Goal: Task Accomplishment & Management: Manage account settings

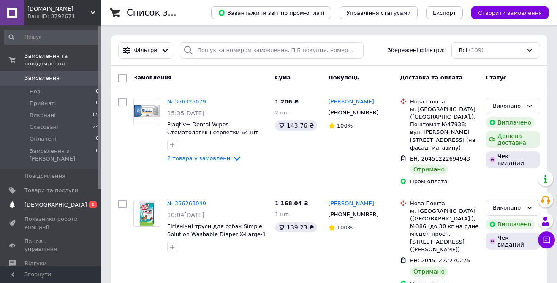
click at [45, 201] on span "[DEMOGRAPHIC_DATA]" at bounding box center [55, 205] width 63 height 8
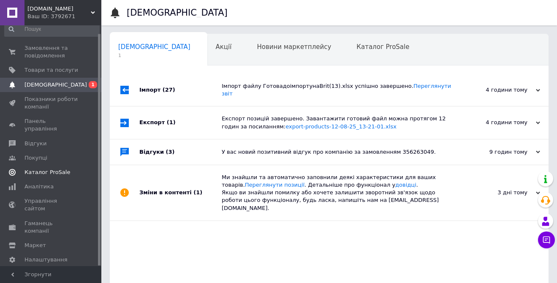
scroll to position [57, 0]
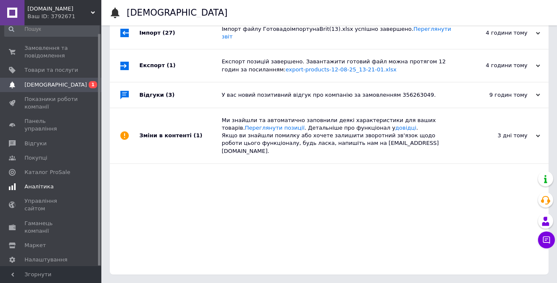
click at [34, 183] on span "Аналітика" at bounding box center [38, 187] width 29 height 8
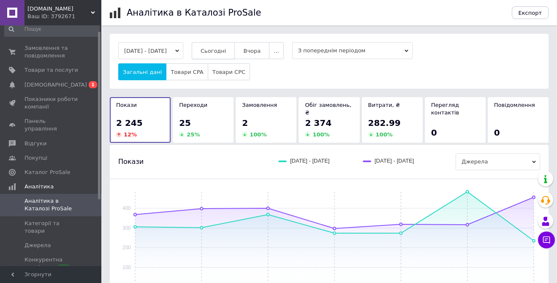
click at [226, 52] on span "Сьогодні" at bounding box center [214, 51] width 26 height 6
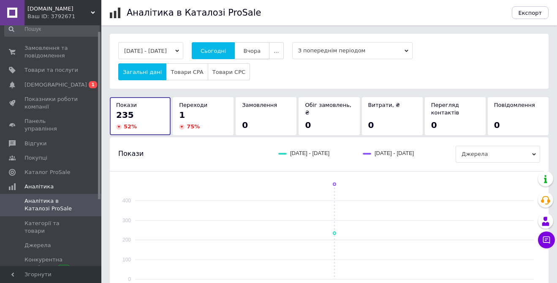
click at [261, 50] on span "Вчора" at bounding box center [251, 51] width 17 height 6
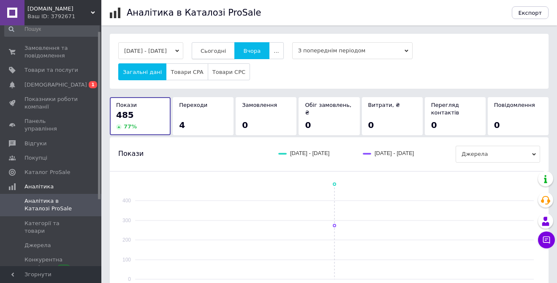
click at [226, 52] on span "Сьогодні" at bounding box center [214, 51] width 26 height 6
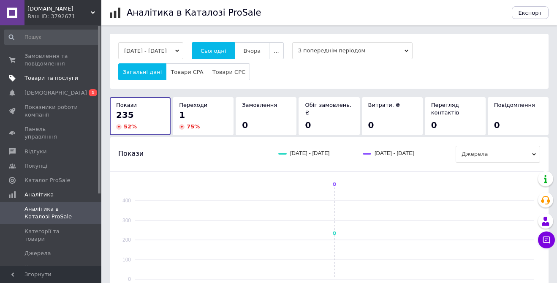
click at [44, 73] on link "Товари та послуги" at bounding box center [52, 78] width 104 height 14
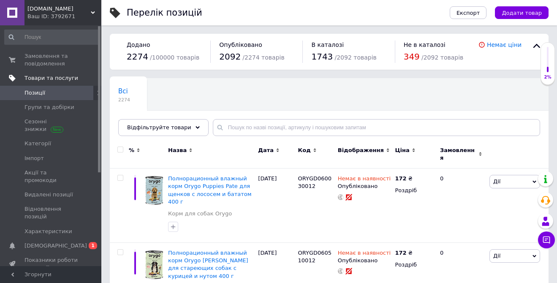
click at [55, 80] on span "Товари та послуги" at bounding box center [51, 78] width 54 height 8
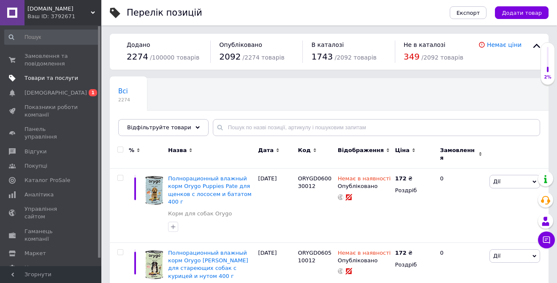
click at [55, 79] on span "Товари та послуги" at bounding box center [51, 78] width 54 height 8
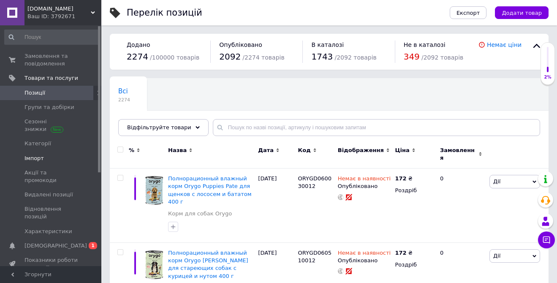
click at [33, 158] on span "Імпорт" at bounding box center [33, 159] width 19 height 8
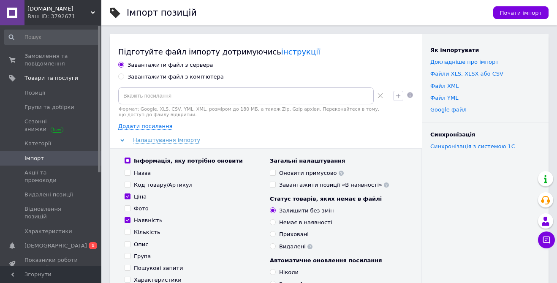
click at [156, 76] on div "Завантажити файл з комп'ютера" at bounding box center [176, 77] width 96 height 8
click at [124, 76] on input "Завантажити файл з комп'ютера" at bounding box center [120, 75] width 5 height 5
radio input "true"
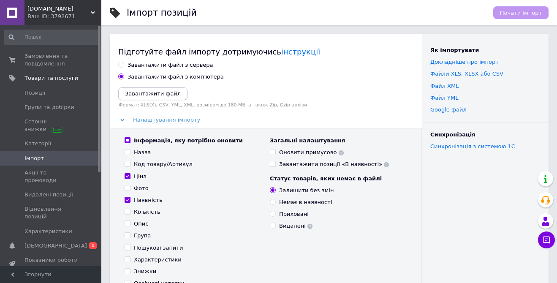
click at [149, 93] on icon "Завантажити файл" at bounding box center [153, 93] width 56 height 6
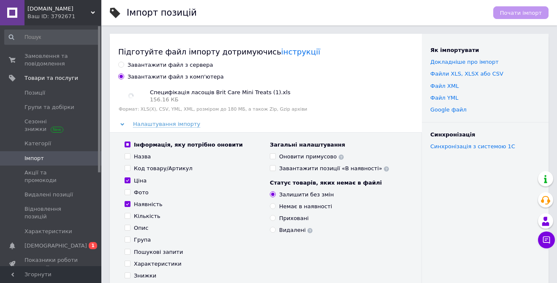
click at [127, 151] on div "Інформація, яку потрібно оновити Назва Код товару/Артикул Ціна Фото Наявність К…" at bounding box center [192, 234] width 145 height 186
click at [127, 155] on input "Назва" at bounding box center [127, 155] width 5 height 5
checkbox input "true"
click at [126, 171] on span at bounding box center [128, 168] width 6 height 6
click at [126, 171] on input "Код товару/Артикул" at bounding box center [127, 167] width 5 height 5
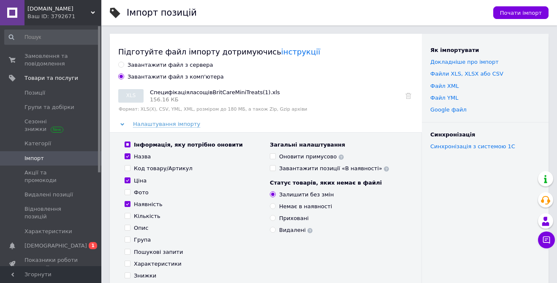
checkbox input "true"
click at [128, 193] on input "Фото" at bounding box center [127, 191] width 5 height 5
checkbox input "true"
click at [126, 228] on input "Опис" at bounding box center [127, 227] width 5 height 5
checkbox input "true"
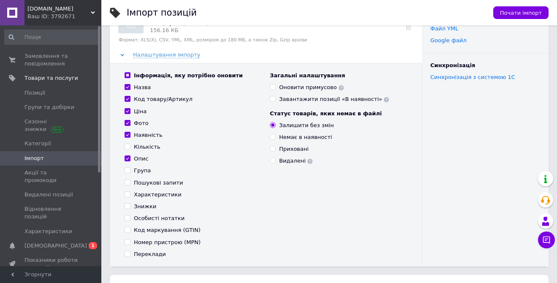
scroll to position [70, 0]
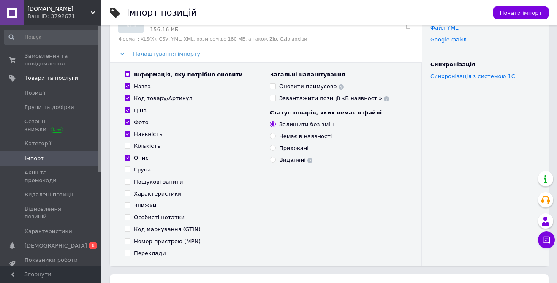
click at [128, 191] on input "Характеристики" at bounding box center [127, 192] width 5 height 5
checkbox input "true"
click at [128, 253] on input "Переклади" at bounding box center [127, 252] width 5 height 5
checkbox input "true"
click at [128, 133] on input "Наявність" at bounding box center [127, 133] width 5 height 5
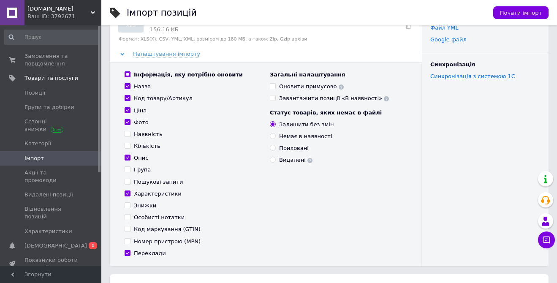
checkbox input "false"
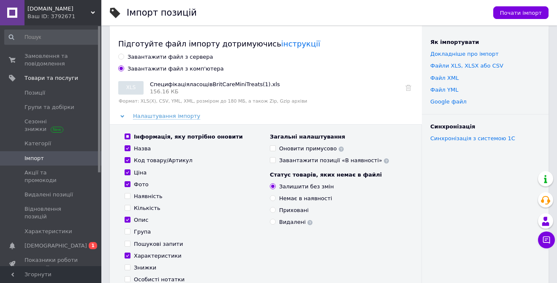
scroll to position [0, 0]
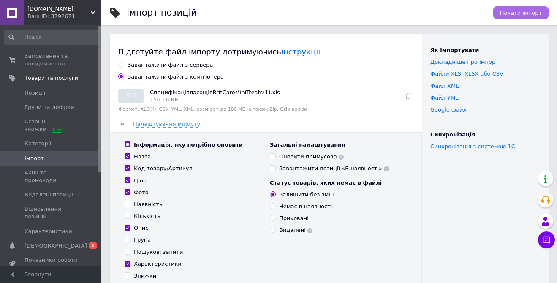
click at [527, 16] on span "Почати імпорт" at bounding box center [521, 13] width 42 height 6
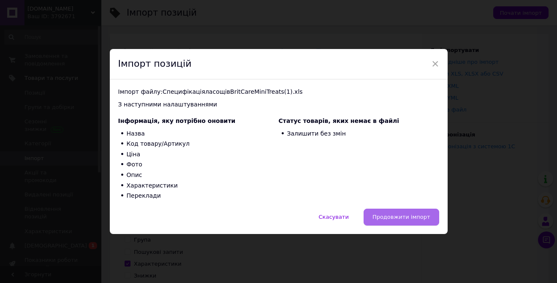
click at [414, 216] on span "Продовжити імпорт" at bounding box center [401, 217] width 58 height 6
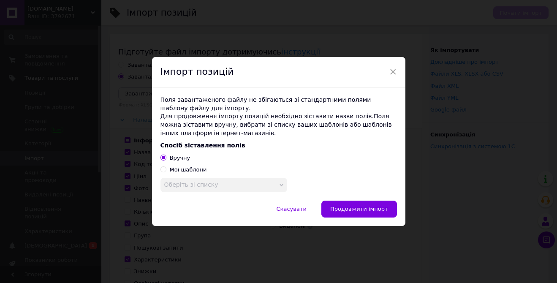
click at [163, 169] on input "Мої шаблони" at bounding box center [162, 168] width 5 height 5
radio input "true"
click at [206, 184] on span "Оберіть зі списку" at bounding box center [191, 184] width 54 height 7
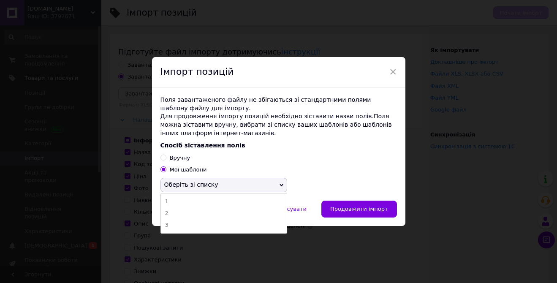
click at [217, 185] on span "Оберіть зі списку" at bounding box center [223, 185] width 127 height 14
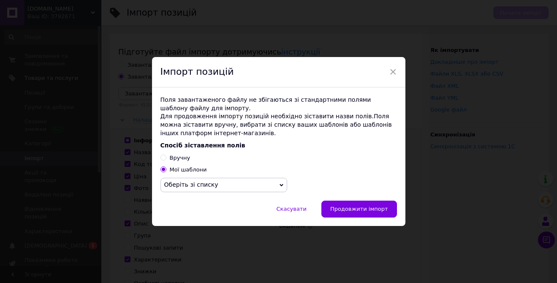
click at [163, 158] on input "Вручну" at bounding box center [162, 157] width 5 height 5
radio input "true"
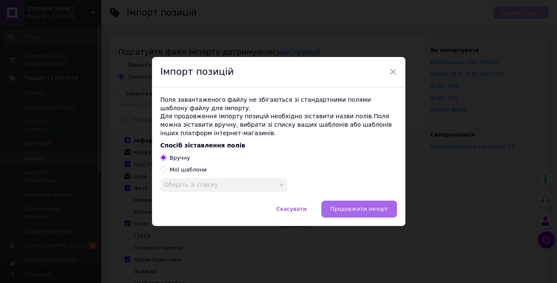
click at [351, 207] on span "Продовжити імпорт" at bounding box center [359, 209] width 58 height 6
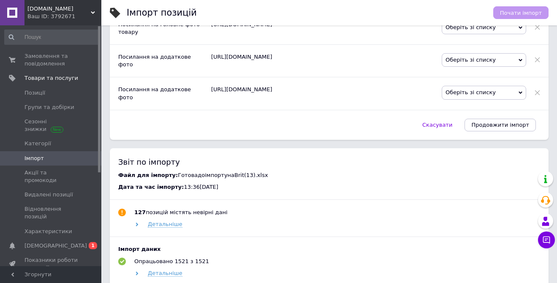
scroll to position [1262, 0]
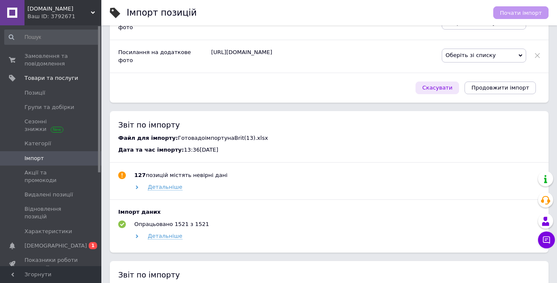
click at [438, 91] on span "Скасувати" at bounding box center [437, 87] width 30 height 6
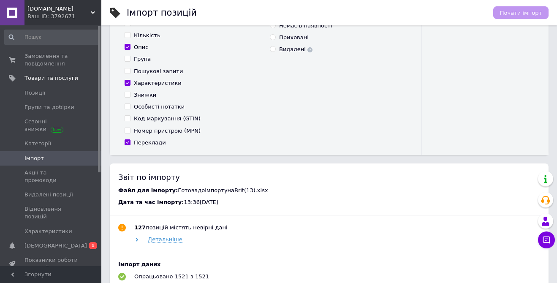
scroll to position [0, 0]
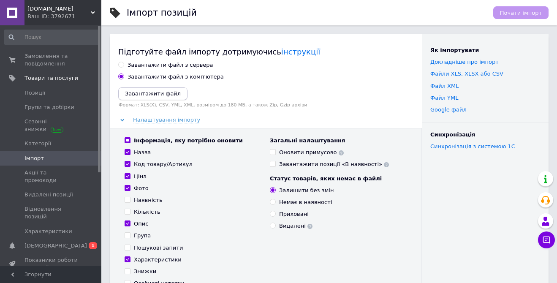
click at [171, 94] on icon "Завантажити файл" at bounding box center [153, 93] width 56 height 6
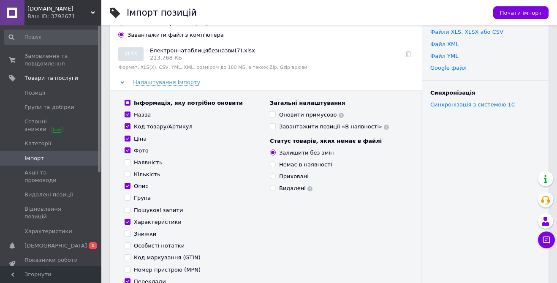
scroll to position [40, 0]
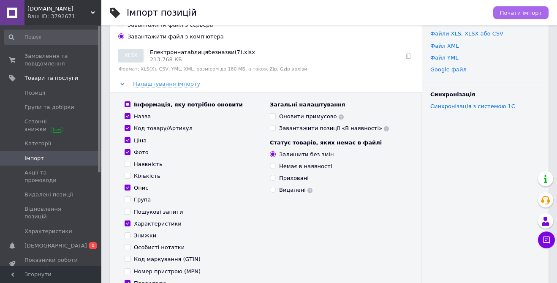
click at [514, 13] on span "Почати імпорт" at bounding box center [521, 13] width 42 height 6
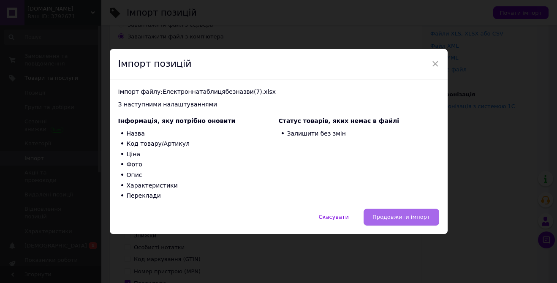
click at [405, 213] on button "Продовжити імпорт" at bounding box center [402, 217] width 76 height 17
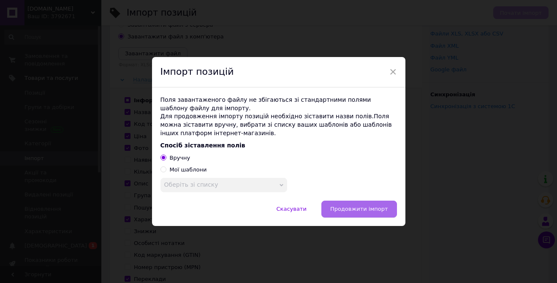
click at [360, 209] on span "Продовжити імпорт" at bounding box center [359, 209] width 58 height 6
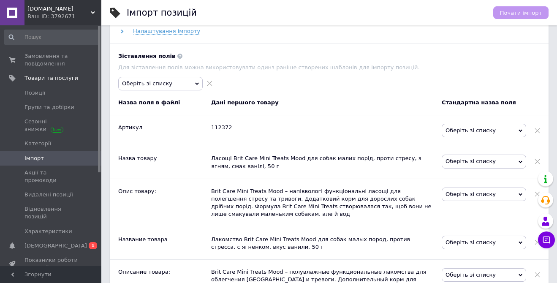
scroll to position [366, 0]
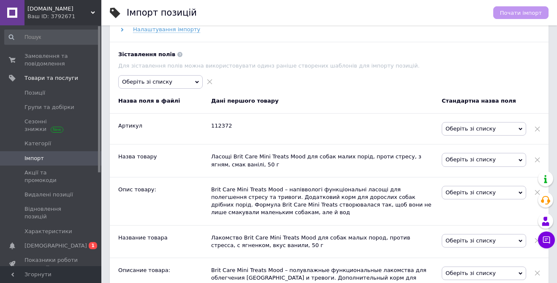
click at [487, 124] on span "Оберіть зі списку" at bounding box center [484, 129] width 84 height 14
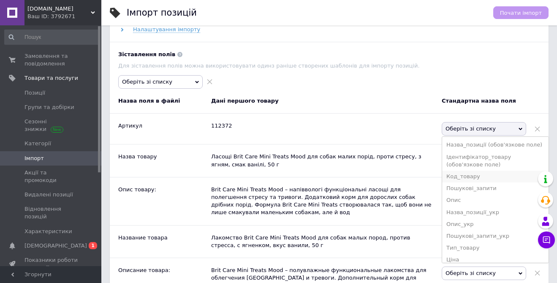
click at [479, 177] on li "Код_товару" at bounding box center [495, 177] width 106 height 12
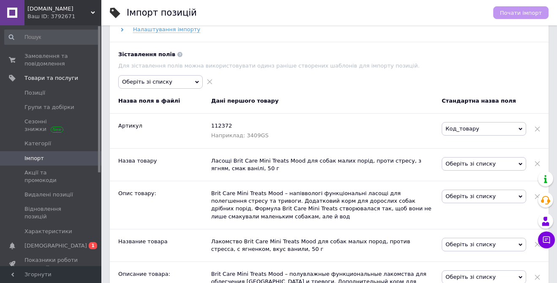
click at [474, 165] on span "Оберіть зі списку" at bounding box center [484, 164] width 84 height 14
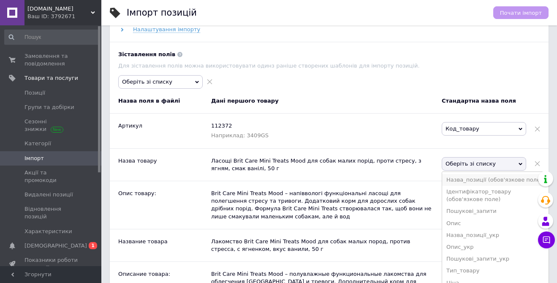
click at [473, 179] on li "Назва_позиції (обов'язкове поле)" at bounding box center [495, 180] width 106 height 12
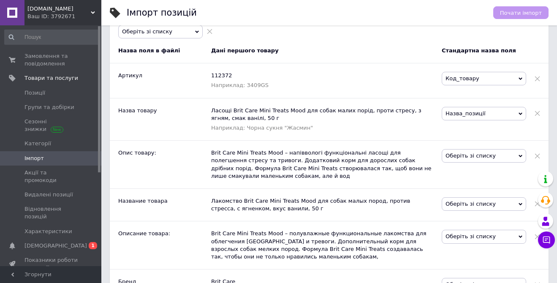
scroll to position [421, 0]
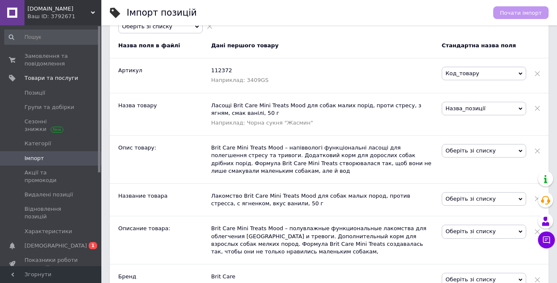
click at [472, 151] on span "Оберіть зі списку" at bounding box center [484, 151] width 84 height 14
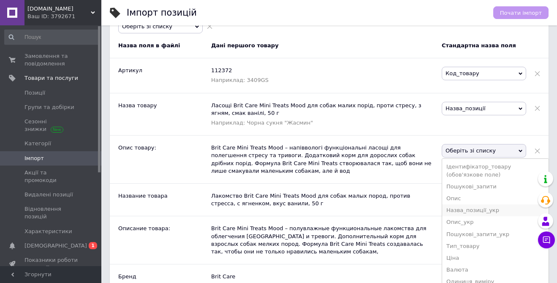
click at [468, 213] on li "Назва_позиції_укр" at bounding box center [495, 210] width 106 height 12
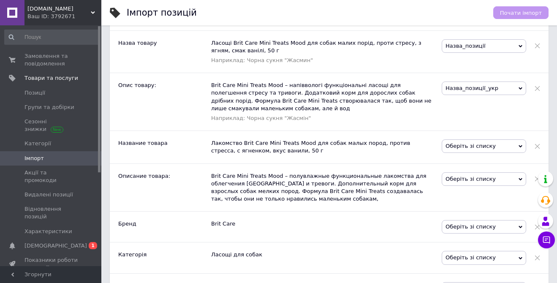
scroll to position [488, 0]
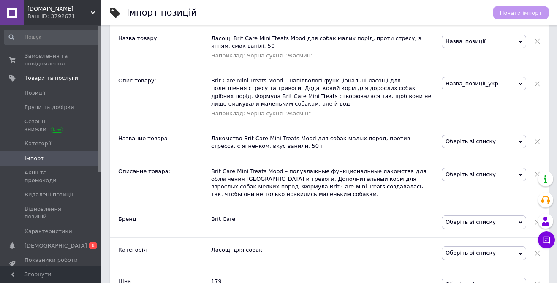
click at [463, 143] on span "Оберіть зі списку" at bounding box center [484, 142] width 84 height 14
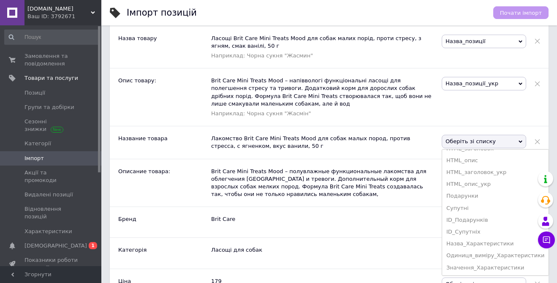
scroll to position [0, 0]
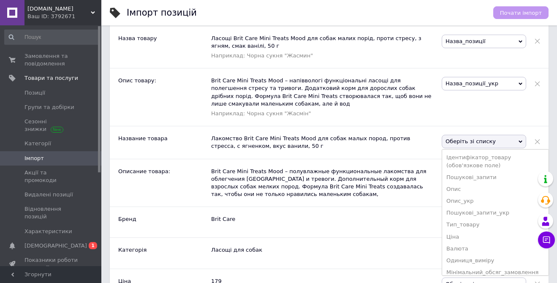
click at [516, 140] on span "Оберіть зі списку" at bounding box center [484, 142] width 84 height 14
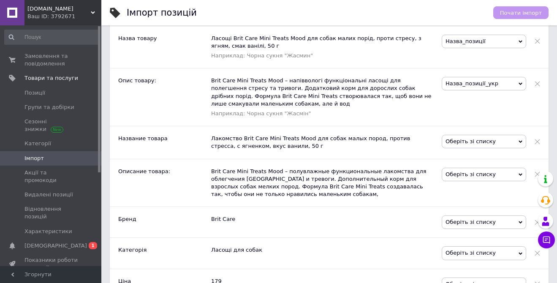
click at [536, 143] on span at bounding box center [537, 142] width 5 height 14
click at [538, 141] on span at bounding box center [537, 142] width 5 height 14
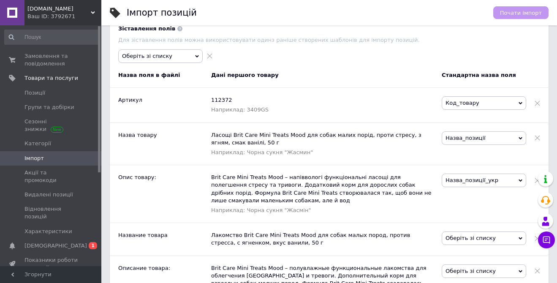
scroll to position [392, 0]
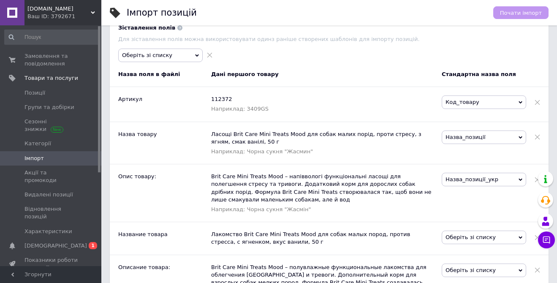
click at [476, 137] on span "Назва_позиції" at bounding box center [484, 137] width 84 height 14
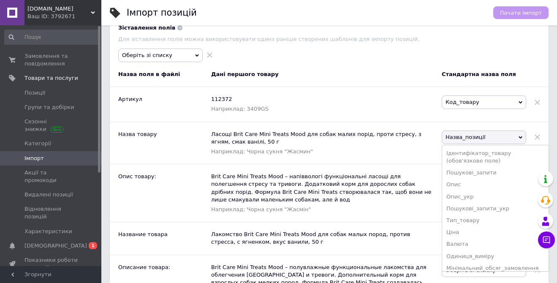
click at [476, 137] on span "Назва_позиції" at bounding box center [484, 137] width 84 height 14
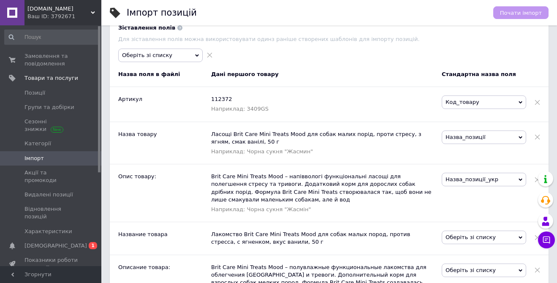
click at [479, 138] on span "Назва_позиції" at bounding box center [484, 137] width 84 height 14
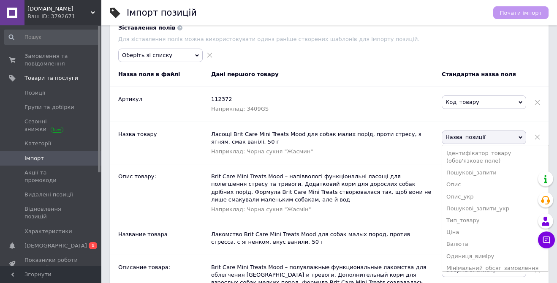
click at [479, 138] on span "Назва_позиції" at bounding box center [484, 137] width 84 height 14
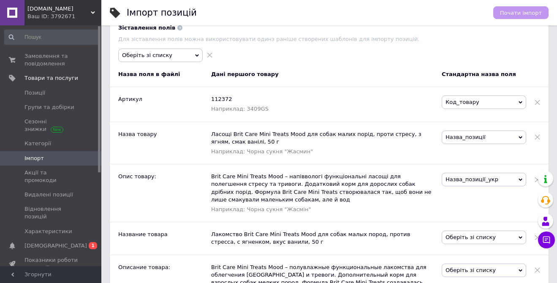
click at [538, 137] on span at bounding box center [537, 137] width 5 height 14
click at [536, 180] on span at bounding box center [537, 180] width 5 height 14
click at [486, 139] on span "Оберіть зі списку" at bounding box center [484, 137] width 84 height 14
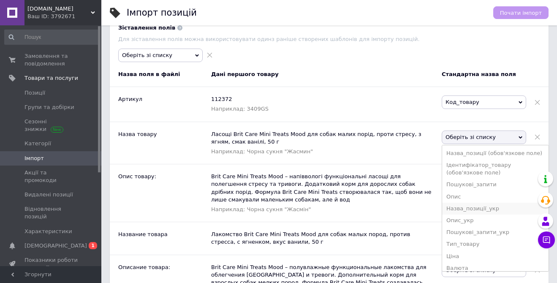
click at [485, 209] on li "Назва_позиції_укр" at bounding box center [495, 209] width 106 height 12
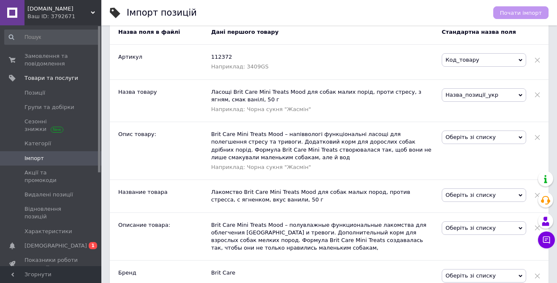
scroll to position [438, 0]
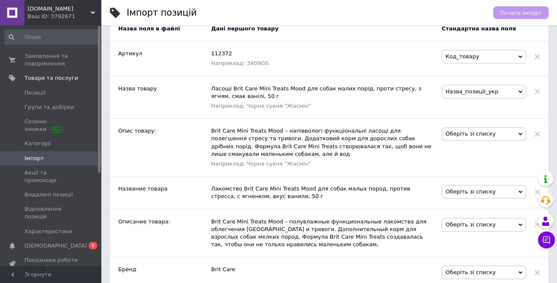
click at [466, 139] on span "Оберіть зі списку" at bounding box center [484, 134] width 84 height 14
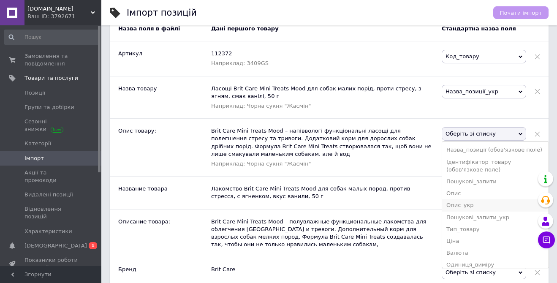
click at [465, 206] on li "Опис_укр" at bounding box center [495, 205] width 106 height 12
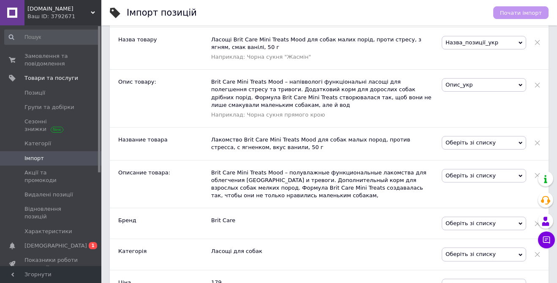
scroll to position [489, 0]
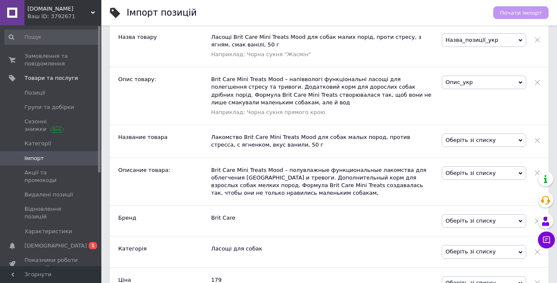
click at [461, 136] on span "Оберіть зі списку" at bounding box center [484, 140] width 84 height 14
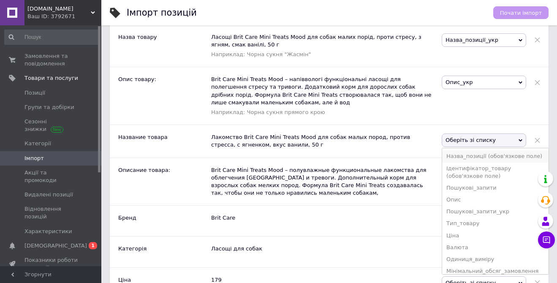
click at [469, 156] on li "Назва_позиції (обов'язкове поле)" at bounding box center [495, 156] width 106 height 12
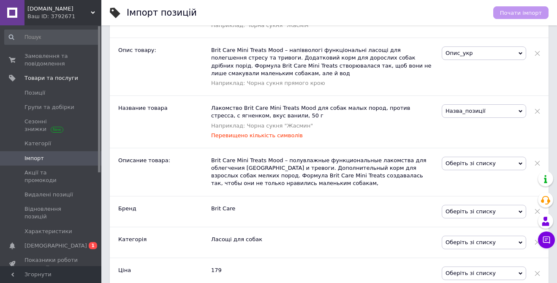
scroll to position [520, 0]
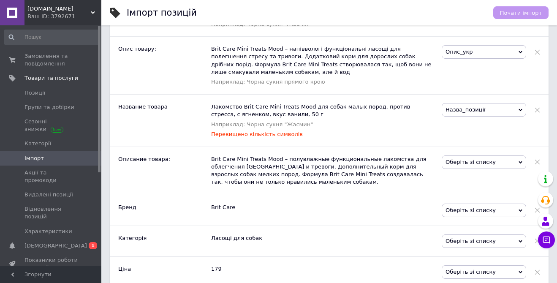
click at [461, 162] on span "Оберіть зі списку" at bounding box center [484, 162] width 84 height 14
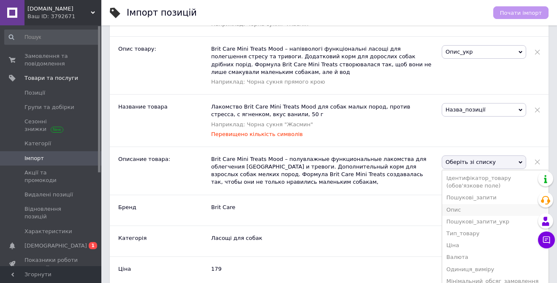
click at [461, 211] on li "Опис" at bounding box center [495, 210] width 106 height 12
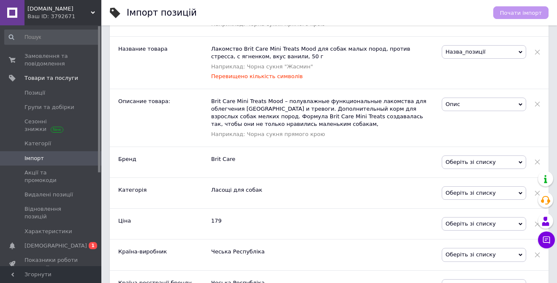
scroll to position [581, 0]
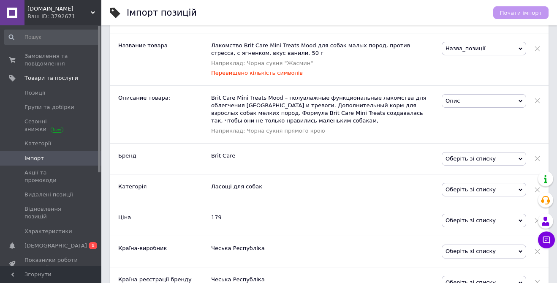
click at [461, 157] on span "Оберіть зі списку" at bounding box center [484, 159] width 84 height 14
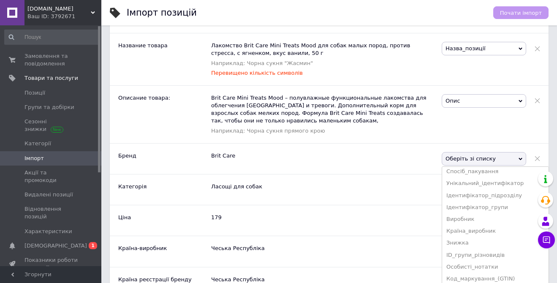
scroll to position [203, 0]
click at [475, 218] on li "Виробник" at bounding box center [495, 218] width 106 height 12
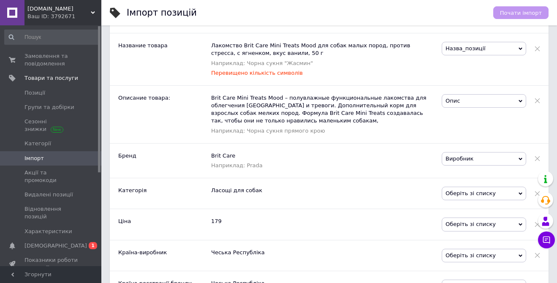
click at [471, 194] on span "Оберіть зі списку" at bounding box center [484, 194] width 84 height 14
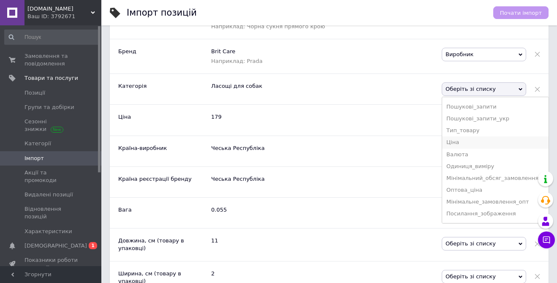
scroll to position [0, 0]
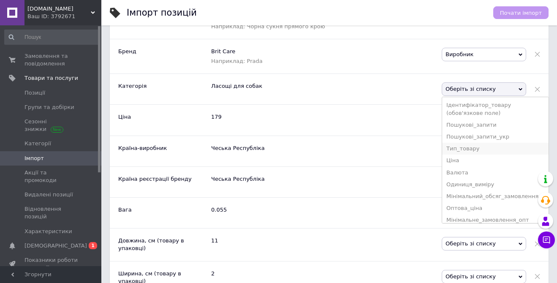
click at [469, 149] on li "Тип_товару" at bounding box center [495, 149] width 106 height 12
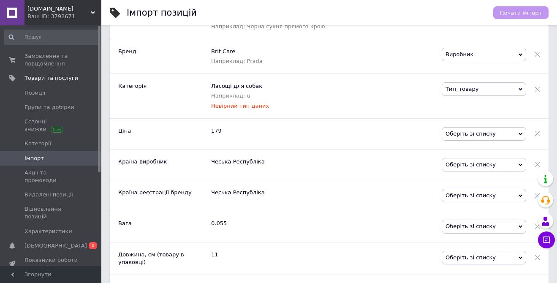
click at [488, 87] on span "Тип_товару" at bounding box center [484, 89] width 84 height 14
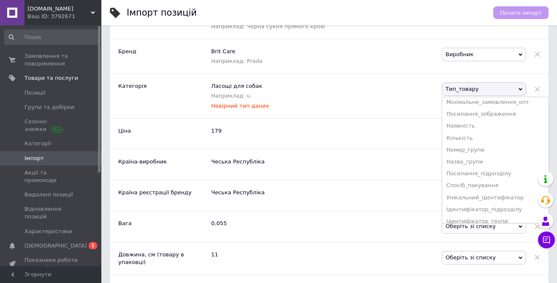
scroll to position [108, 0]
click at [385, 103] on div "Невірний тип даних" at bounding box center [322, 106] width 222 height 8
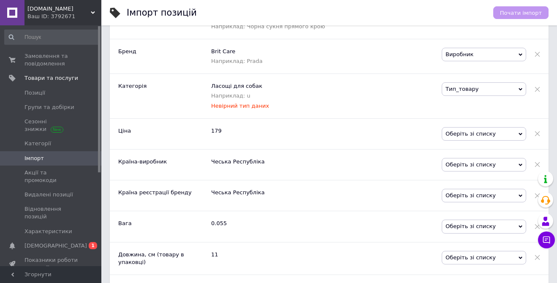
click at [537, 91] on span at bounding box center [537, 89] width 5 height 14
click at [500, 136] on span "Оберіть зі списку" at bounding box center [484, 134] width 84 height 14
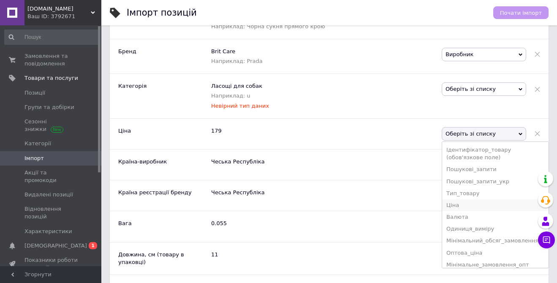
click at [459, 208] on li "Ціна" at bounding box center [495, 205] width 106 height 12
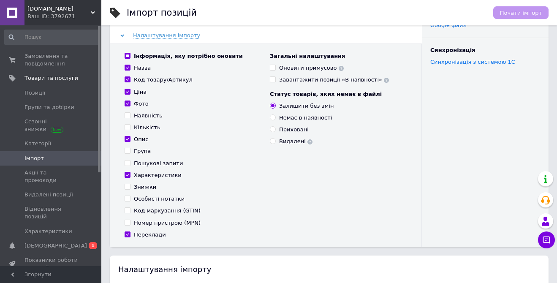
scroll to position [0, 0]
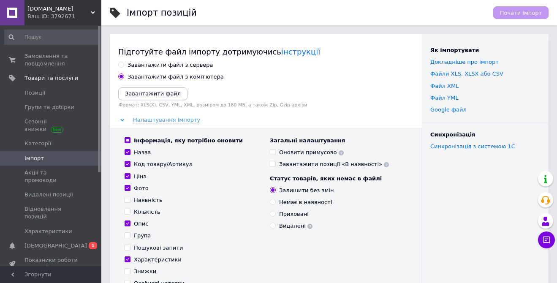
click at [156, 94] on icon "Завантажити файл" at bounding box center [153, 93] width 56 height 6
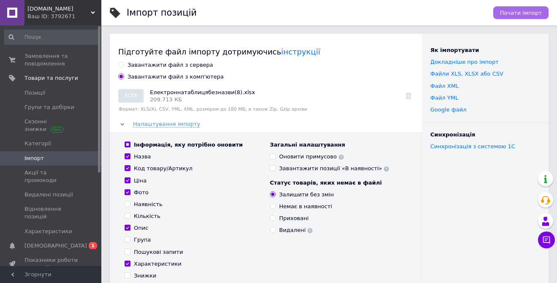
click at [514, 12] on span "Почати імпорт" at bounding box center [521, 13] width 42 height 6
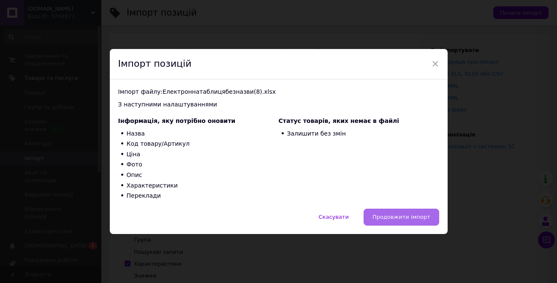
click at [402, 215] on span "Продовжити імпорт" at bounding box center [401, 217] width 58 height 6
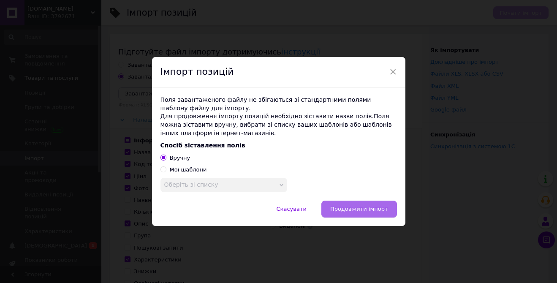
click at [364, 213] on button "Продовжити імпорт" at bounding box center [359, 209] width 76 height 17
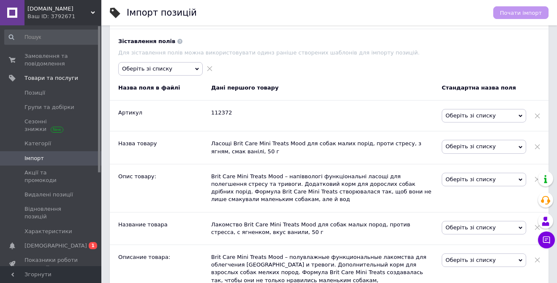
scroll to position [380, 0]
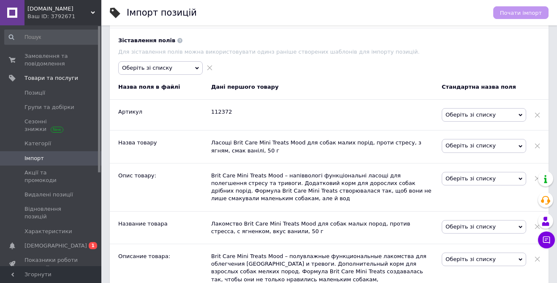
click at [487, 113] on span "Оберіть зі списку" at bounding box center [484, 115] width 84 height 14
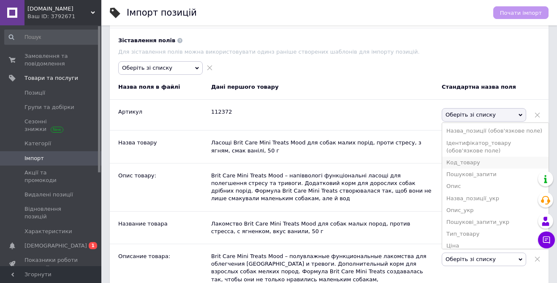
click at [487, 163] on li "Код_товару" at bounding box center [495, 163] width 106 height 12
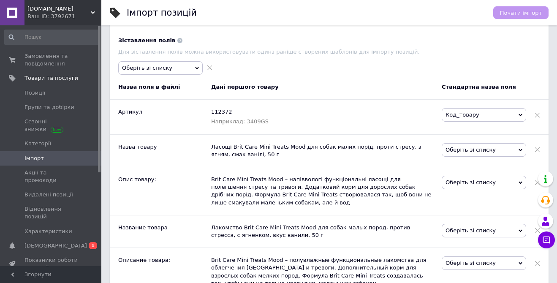
click at [483, 115] on span "Код_товару" at bounding box center [484, 115] width 84 height 14
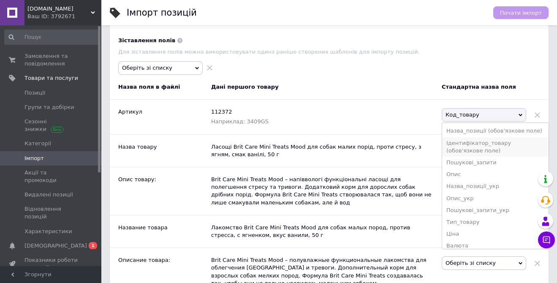
click at [470, 148] on li "Ідентифікатор_товару (обов'язкове поле)" at bounding box center [495, 146] width 106 height 19
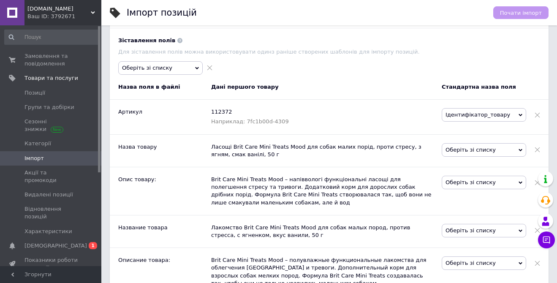
click at [473, 147] on span "Оберіть зі списку" at bounding box center [484, 150] width 84 height 14
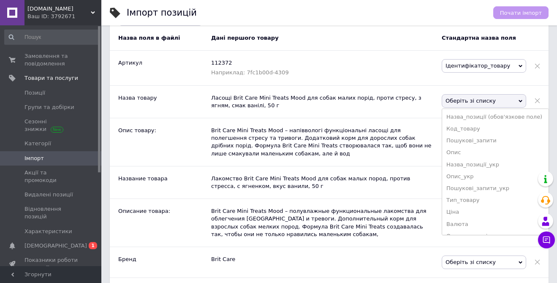
scroll to position [431, 0]
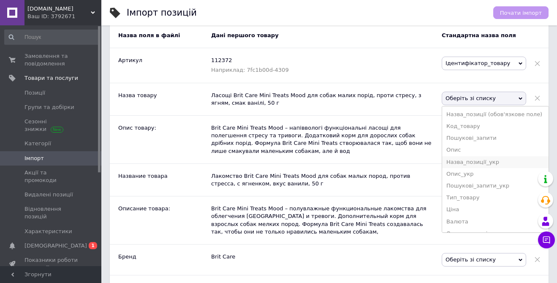
click at [469, 163] on li "Назва_позиції_укр" at bounding box center [495, 162] width 106 height 12
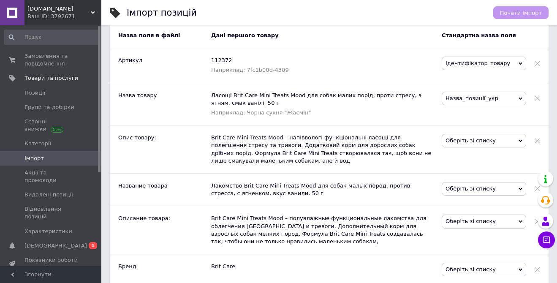
click at [464, 139] on span "Оберіть зі списку" at bounding box center [484, 141] width 84 height 14
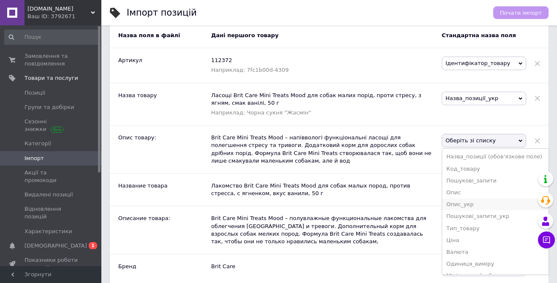
click at [468, 207] on li "Опис_укр" at bounding box center [495, 204] width 106 height 12
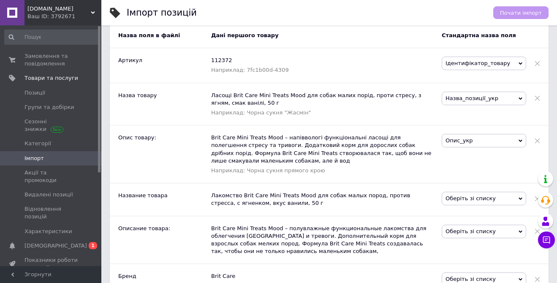
click at [465, 198] on span "Оберіть зі списку" at bounding box center [484, 199] width 84 height 14
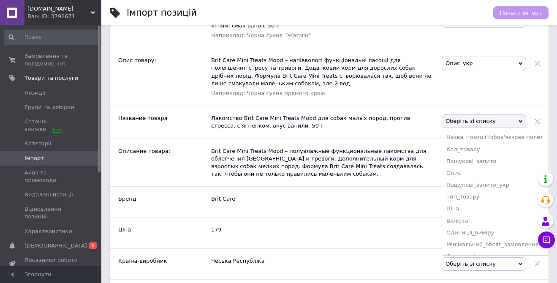
scroll to position [511, 0]
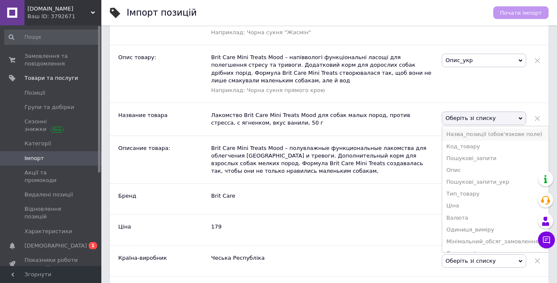
click at [487, 134] on li "Назва_позиції (обов'язкове поле)" at bounding box center [495, 134] width 106 height 12
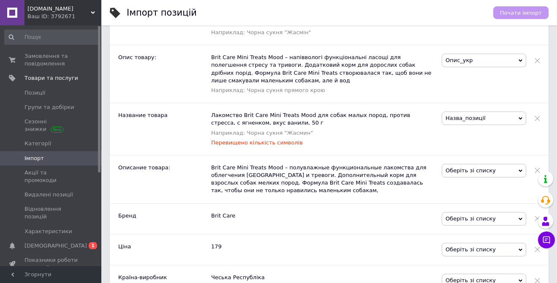
click at [466, 171] on span "Оберіть зі списку" at bounding box center [484, 171] width 84 height 14
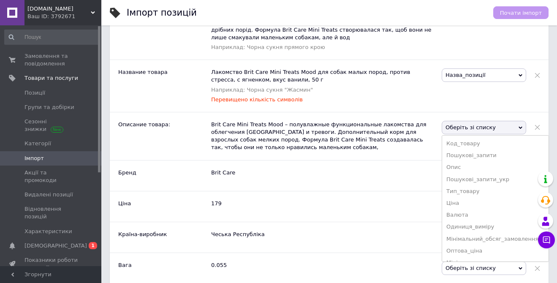
scroll to position [560, 0]
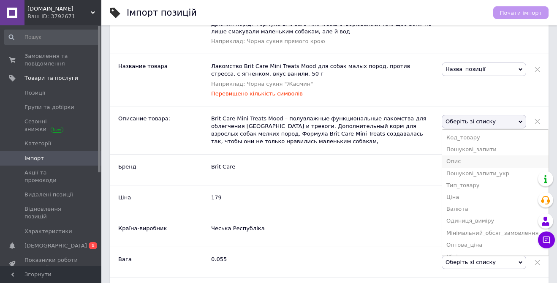
click at [459, 163] on li "Опис" at bounding box center [495, 161] width 106 height 12
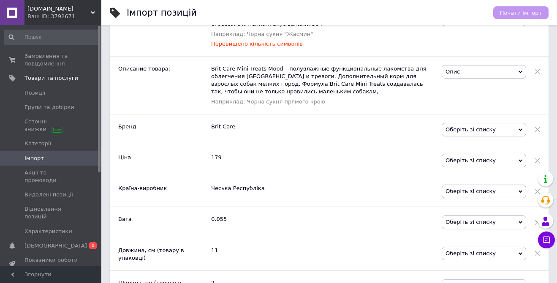
scroll to position [612, 0]
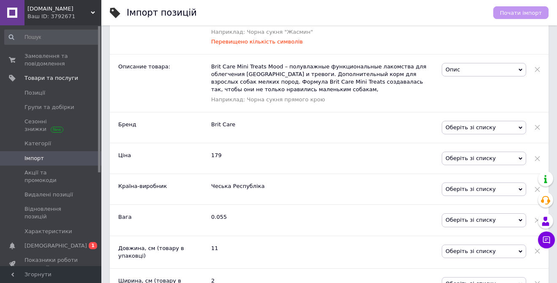
click at [469, 127] on span "Оберіть зі списку" at bounding box center [484, 128] width 84 height 14
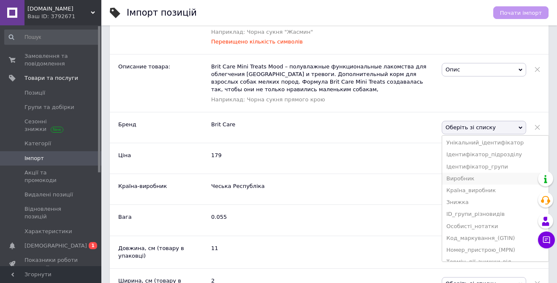
click at [475, 180] on li "Виробник" at bounding box center [495, 179] width 106 height 12
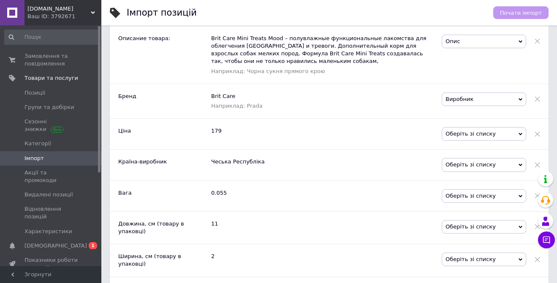
scroll to position [641, 0]
click at [455, 131] on span "Оберіть зі списку" at bounding box center [484, 134] width 84 height 14
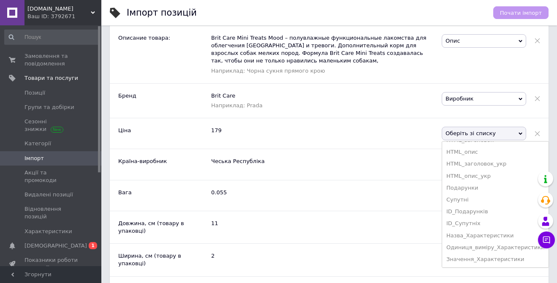
scroll to position [0, 0]
click at [461, 199] on li "Ціна" at bounding box center [495, 197] width 106 height 12
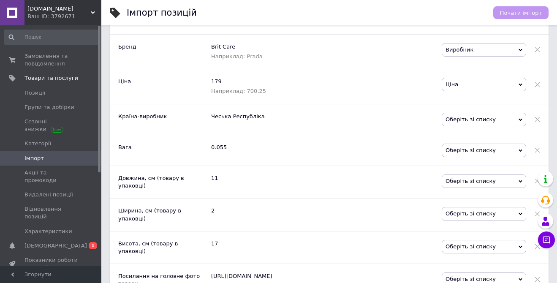
scroll to position [693, 0]
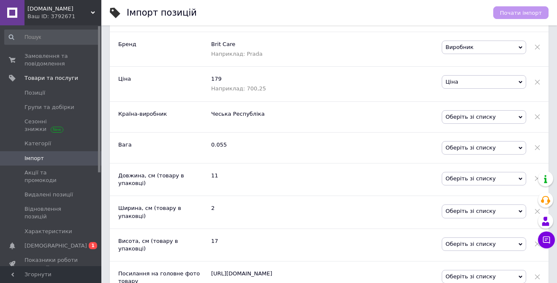
click at [459, 119] on span "Оберіть зі списку" at bounding box center [484, 117] width 84 height 14
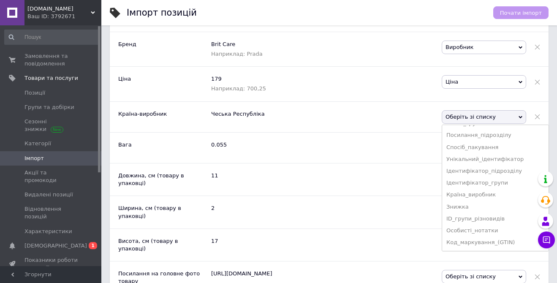
scroll to position [174, 0]
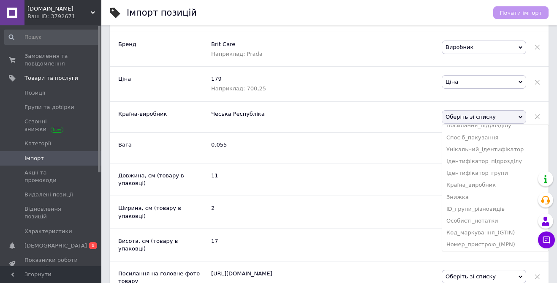
click at [473, 184] on li "Країна_виробник" at bounding box center [495, 185] width 106 height 12
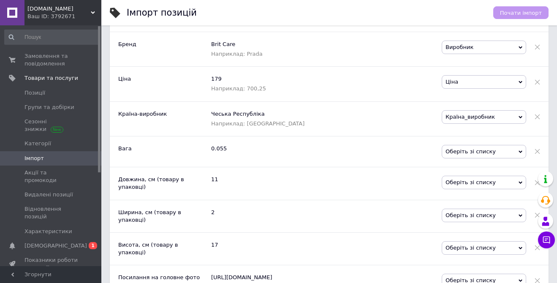
click at [460, 153] on span "Оберіть зі списку" at bounding box center [484, 152] width 84 height 14
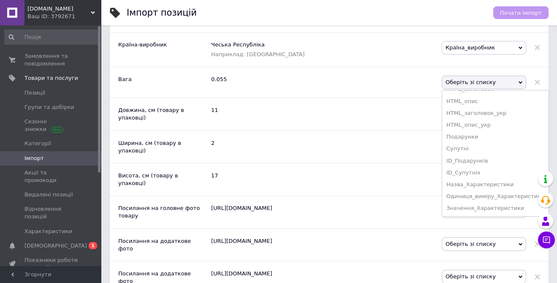
scroll to position [759, 0]
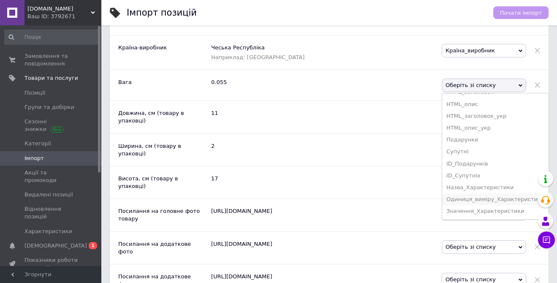
click at [473, 199] on li "Одиниця_виміру_Характеристики" at bounding box center [495, 199] width 106 height 12
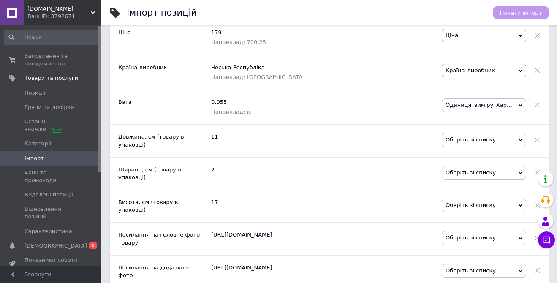
scroll to position [739, 0]
click at [451, 138] on span "Оберіть зі списку" at bounding box center [484, 140] width 84 height 14
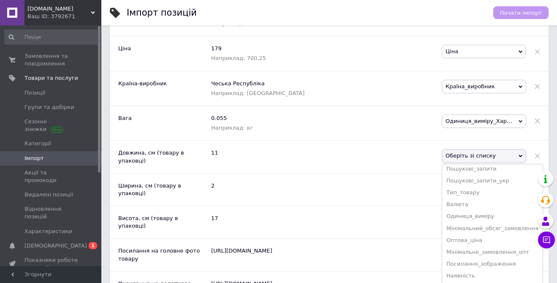
scroll to position [0, 0]
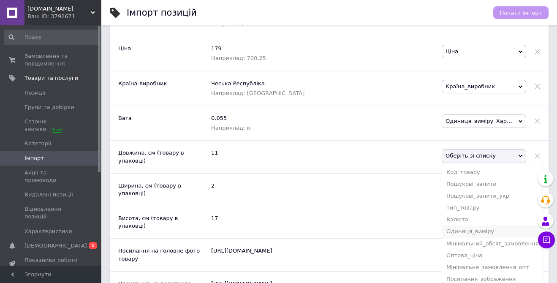
click at [476, 232] on li "Одиниця_виміру" at bounding box center [492, 232] width 101 height 12
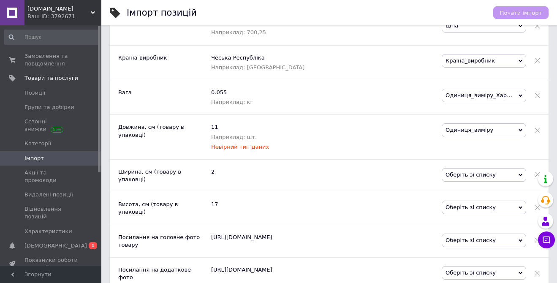
scroll to position [752, 0]
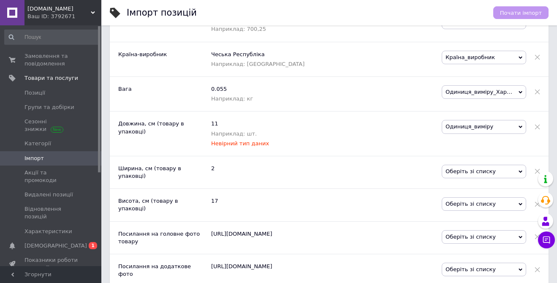
click at [536, 125] on span at bounding box center [537, 127] width 5 height 14
click at [499, 127] on span "Оберіть зі списку" at bounding box center [484, 127] width 84 height 14
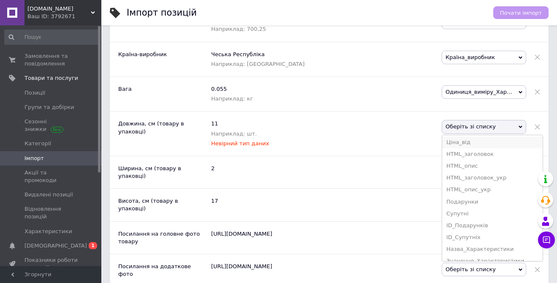
scroll to position [331, 0]
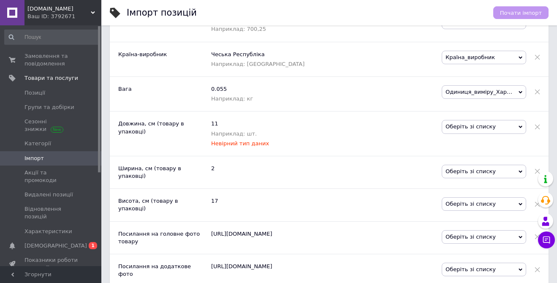
click at [381, 142] on div "Невірний тип даних" at bounding box center [322, 144] width 222 height 8
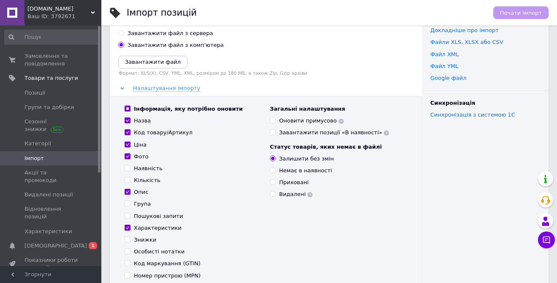
scroll to position [0, 0]
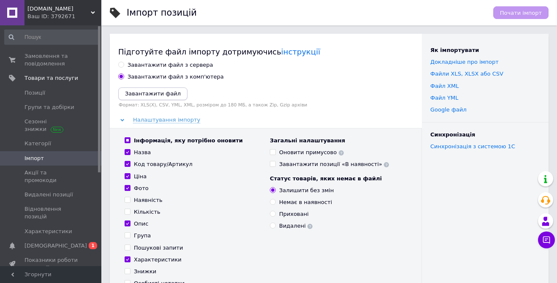
click at [166, 95] on icon "Завантажити файл" at bounding box center [153, 93] width 56 height 6
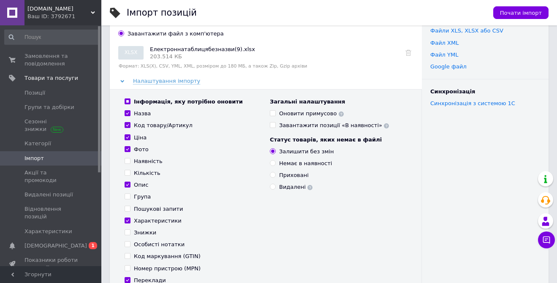
scroll to position [43, 0]
click at [518, 15] on span "Почати імпорт" at bounding box center [521, 13] width 42 height 6
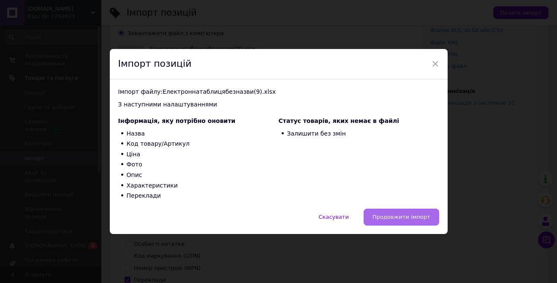
click at [389, 221] on button "Продовжити імпорт" at bounding box center [402, 217] width 76 height 17
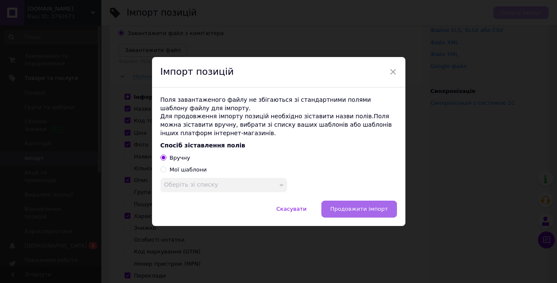
click at [359, 211] on span "Продовжити імпорт" at bounding box center [359, 209] width 58 height 6
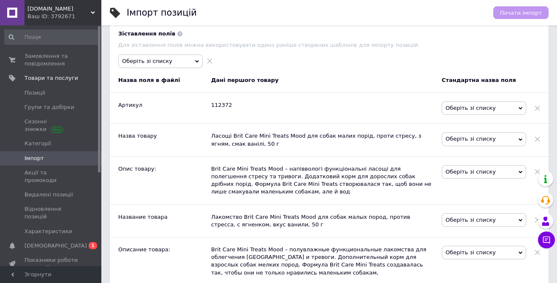
scroll to position [387, 0]
click at [462, 109] on span "Оберіть зі списку" at bounding box center [484, 108] width 84 height 14
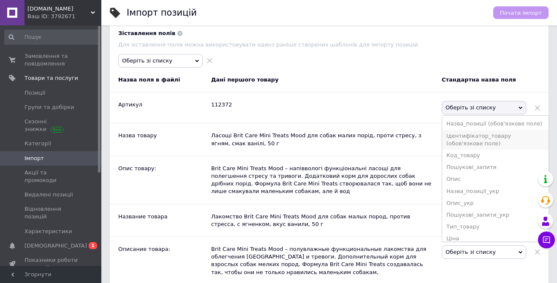
click at [472, 141] on li "Ідентифікатор_товару (обов'язкове поле)" at bounding box center [495, 139] width 106 height 19
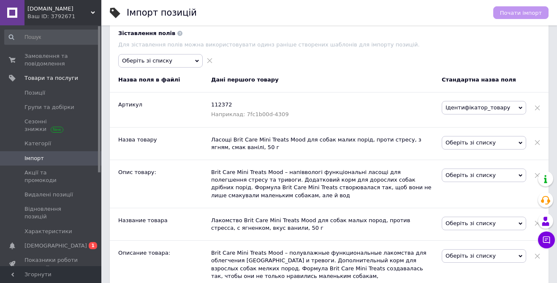
click at [488, 141] on span "Оберіть зі списку" at bounding box center [484, 143] width 84 height 14
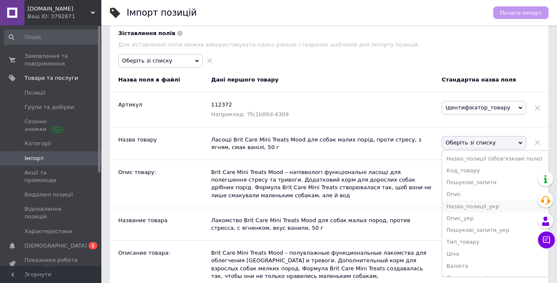
click at [462, 207] on li "Назва_позиції_укр" at bounding box center [495, 207] width 106 height 12
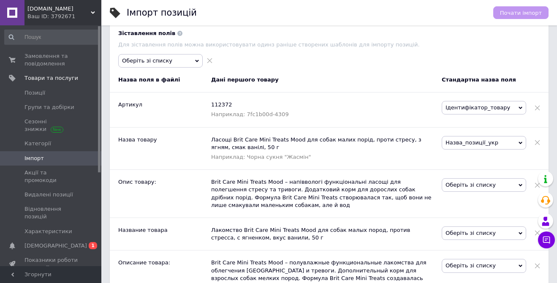
click at [465, 185] on span "Оберіть зі списку" at bounding box center [484, 185] width 84 height 14
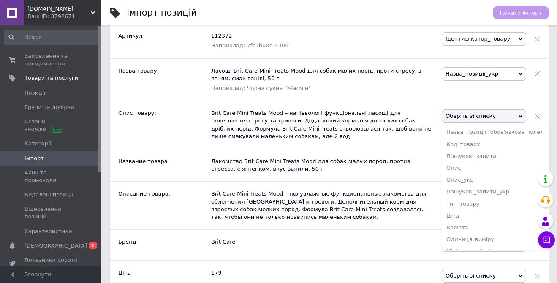
scroll to position [458, 0]
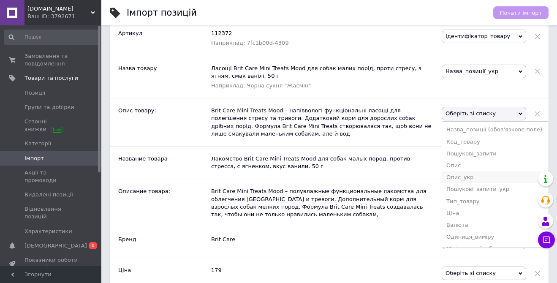
click at [470, 178] on li "Опис_укр" at bounding box center [495, 177] width 106 height 12
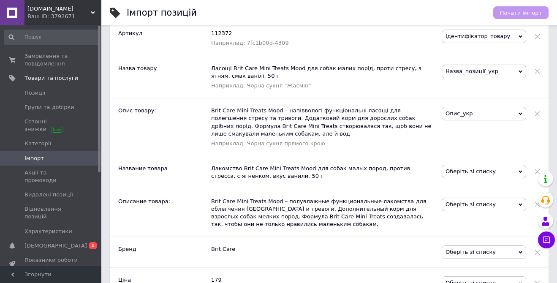
click at [468, 170] on span "Оберіть зі списку" at bounding box center [484, 172] width 84 height 14
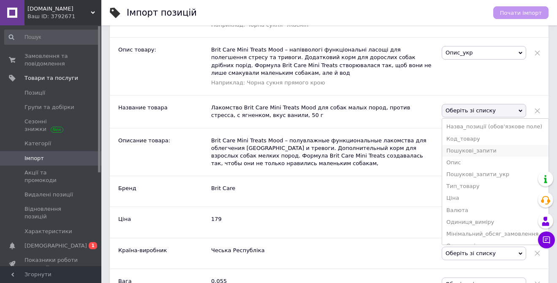
scroll to position [522, 0]
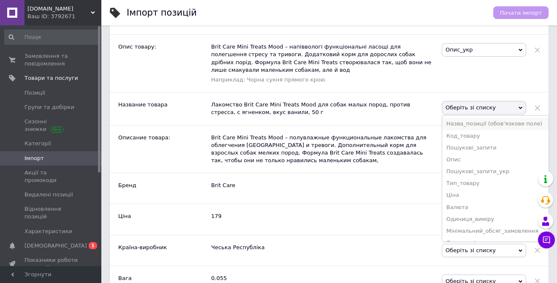
click at [477, 122] on li "Назва_позиції (обов'язкове поле)" at bounding box center [495, 124] width 106 height 12
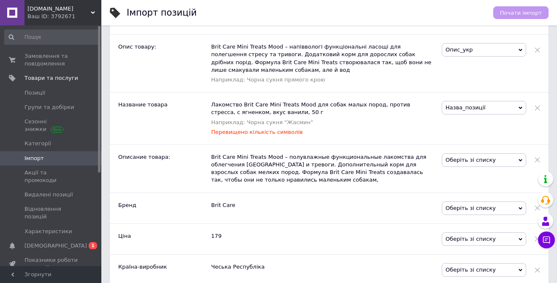
click at [469, 164] on span "Оберіть зі списку" at bounding box center [484, 160] width 84 height 14
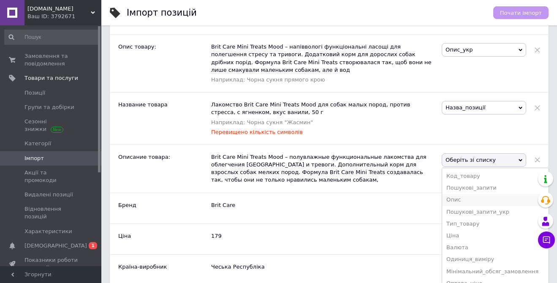
click at [459, 200] on li "Опис" at bounding box center [495, 200] width 106 height 12
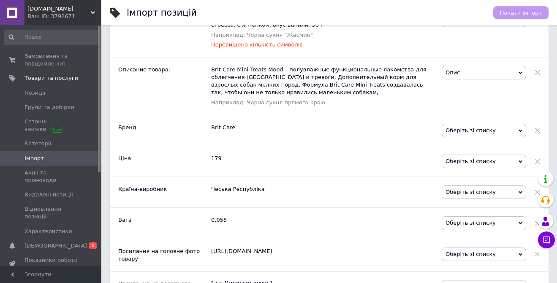
scroll to position [611, 0]
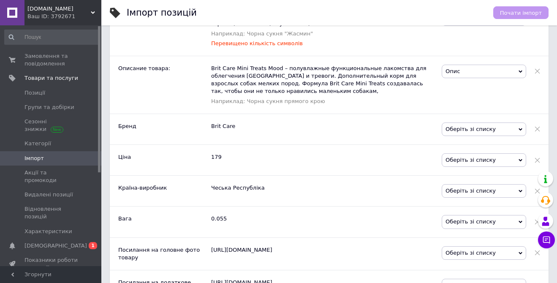
click at [463, 134] on span "Оберіть зі списку" at bounding box center [484, 129] width 84 height 14
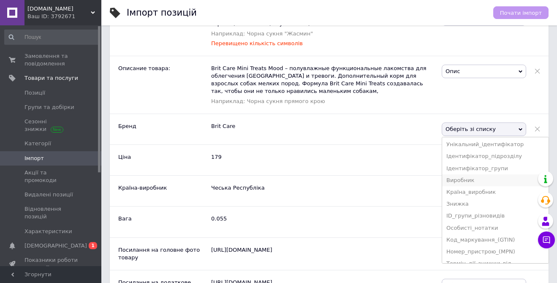
click at [474, 182] on li "Виробник" at bounding box center [495, 180] width 106 height 12
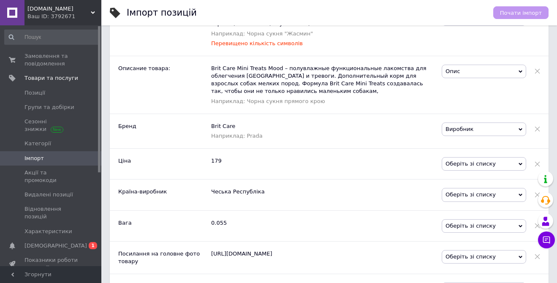
click at [465, 166] on span "Оберіть зі списку" at bounding box center [484, 164] width 84 height 14
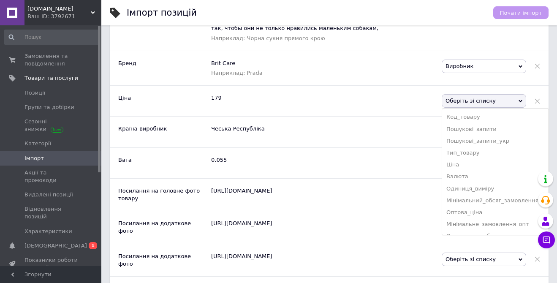
scroll to position [676, 0]
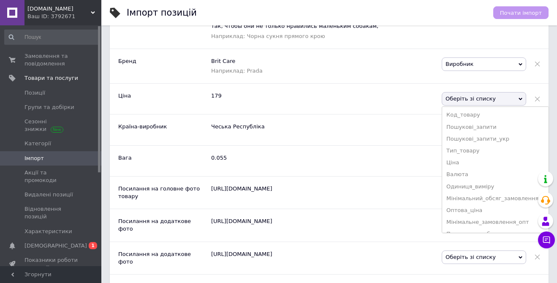
click at [465, 166] on li "Ціна" at bounding box center [495, 163] width 106 height 12
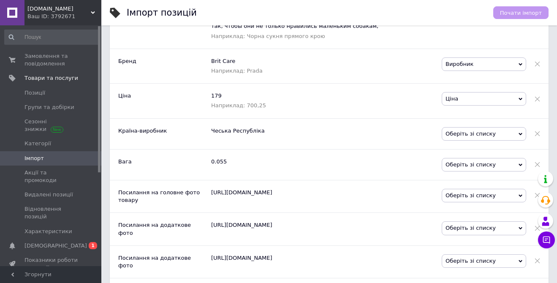
click at [458, 132] on span "Оберіть зі списку" at bounding box center [484, 134] width 84 height 14
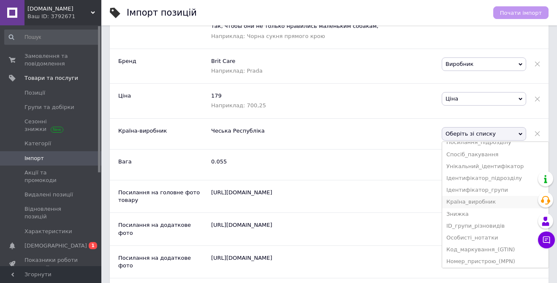
click at [462, 203] on li "Країна_виробник" at bounding box center [495, 202] width 106 height 12
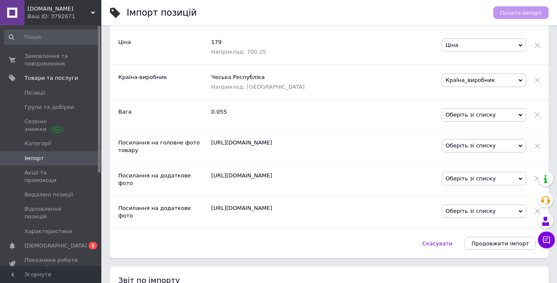
scroll to position [739, 0]
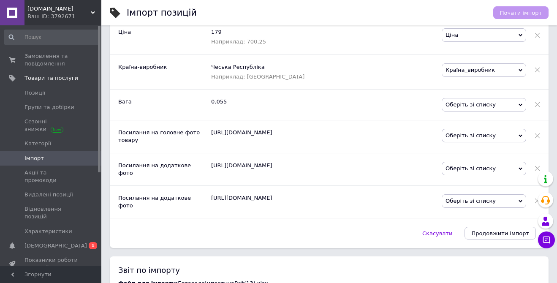
click at [469, 104] on span "Оберіть зі списку" at bounding box center [484, 105] width 84 height 14
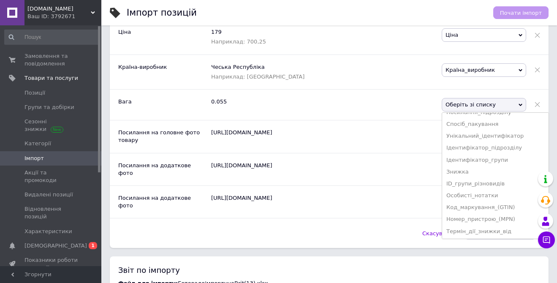
scroll to position [0, 0]
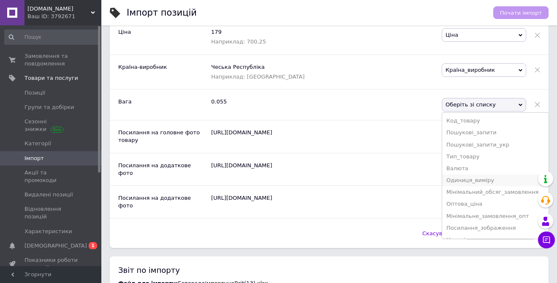
click at [469, 179] on li "Одиниця_виміру" at bounding box center [495, 180] width 106 height 12
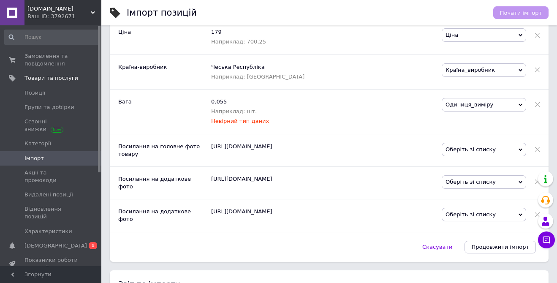
click at [484, 102] on span "Одиниця_виміру" at bounding box center [484, 105] width 84 height 14
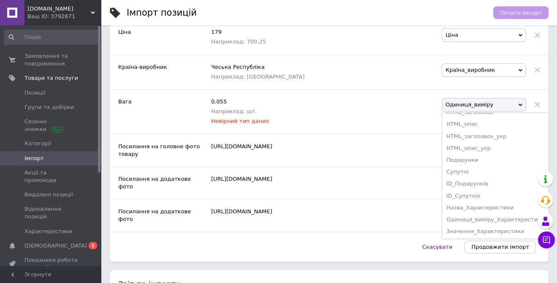
scroll to position [331, 0]
click at [487, 220] on li "Одиниця_виміру_Характеристики" at bounding box center [495, 219] width 106 height 12
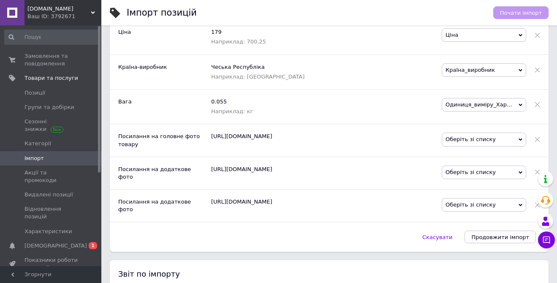
scroll to position [739, 121]
click at [526, 138] on span "Оберіть зі списку" at bounding box center [484, 140] width 84 height 14
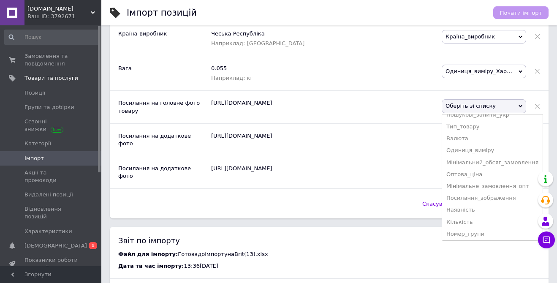
scroll to position [30, 0]
click at [488, 201] on li "Посилання_зображення" at bounding box center [492, 200] width 101 height 12
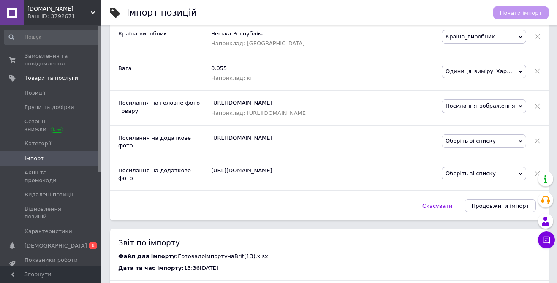
click at [480, 148] on span "Оберіть зі списку" at bounding box center [484, 141] width 84 height 14
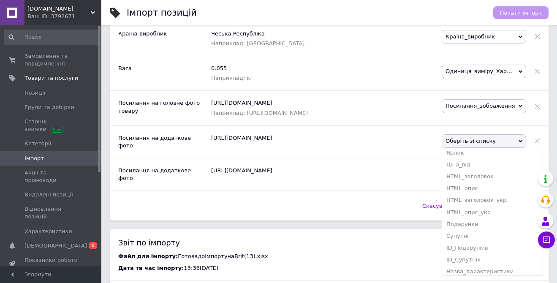
scroll to position [319, 0]
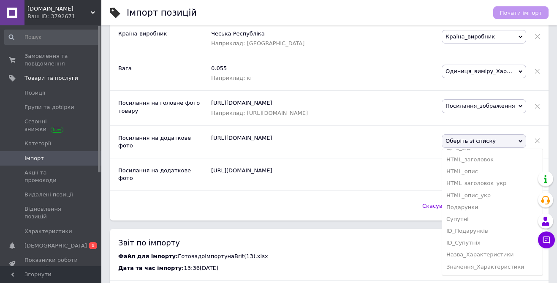
click at [403, 158] on div "[URL][DOMAIN_NAME]" at bounding box center [326, 142] width 231 height 32
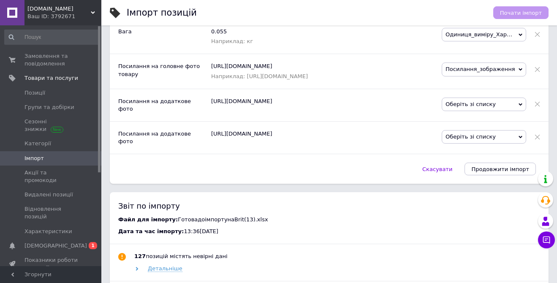
scroll to position [810, 0]
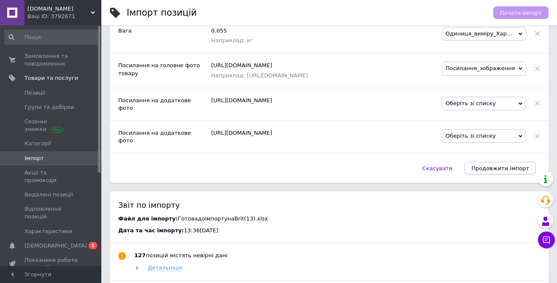
click at [512, 171] on span "Продовжити імпорт" at bounding box center [500, 168] width 58 height 6
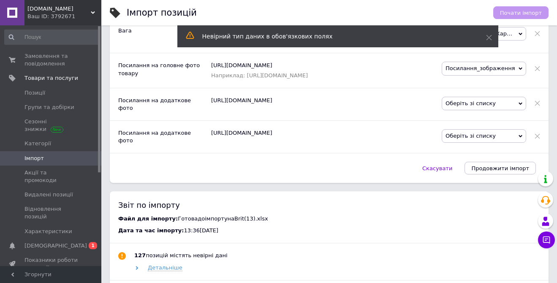
scroll to position [810, 179]
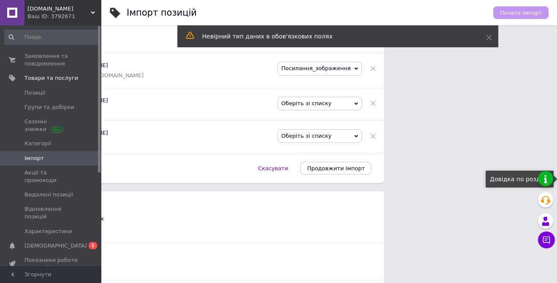
click at [538, 171] on link at bounding box center [545, 178] width 15 height 15
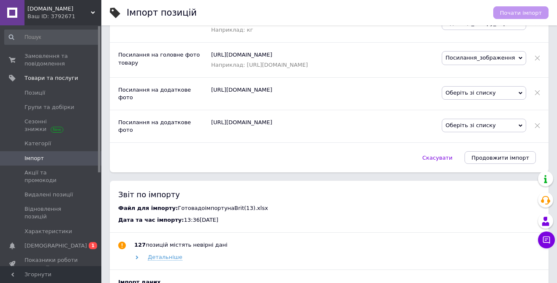
scroll to position [826, 0]
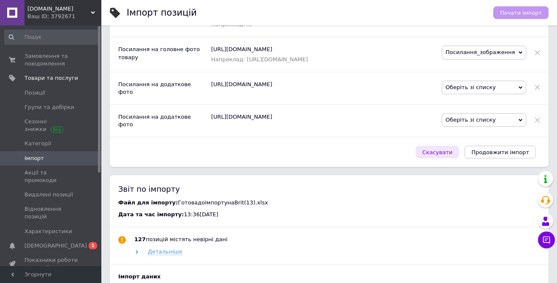
click at [449, 155] on span "Скасувати" at bounding box center [437, 152] width 30 height 6
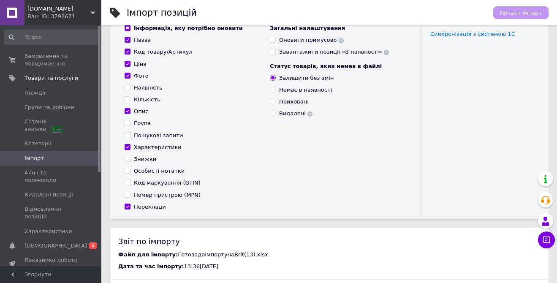
scroll to position [0, 0]
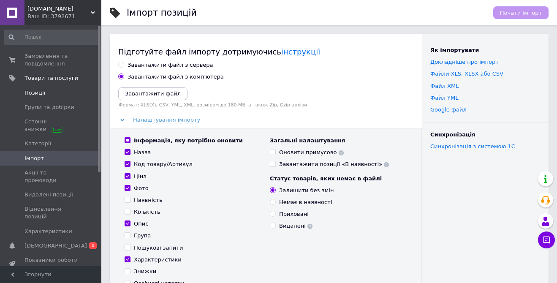
click at [39, 90] on span "Позиції" at bounding box center [34, 93] width 21 height 8
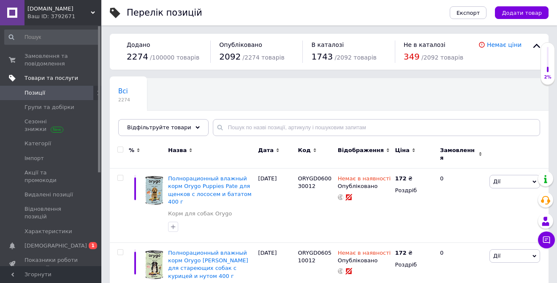
click at [54, 77] on span "Товари та послуги" at bounding box center [51, 78] width 54 height 8
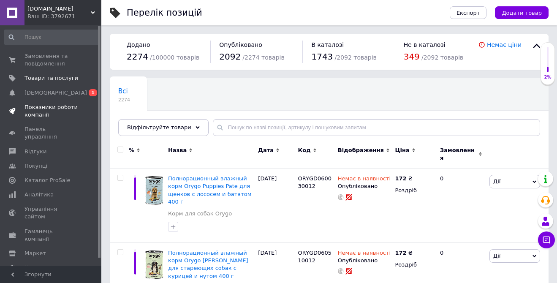
click at [46, 101] on link "Показники роботи компанії" at bounding box center [52, 111] width 104 height 22
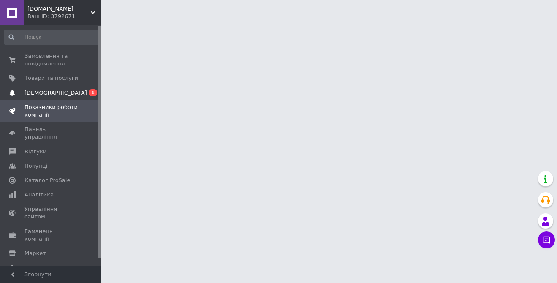
click at [49, 97] on link "Сповіщення 0 1" at bounding box center [52, 93] width 104 height 14
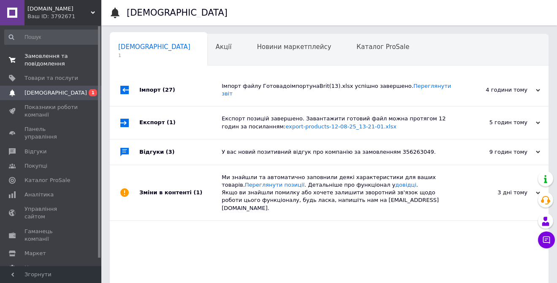
click at [46, 61] on span "Замовлення та повідомлення" at bounding box center [51, 59] width 54 height 15
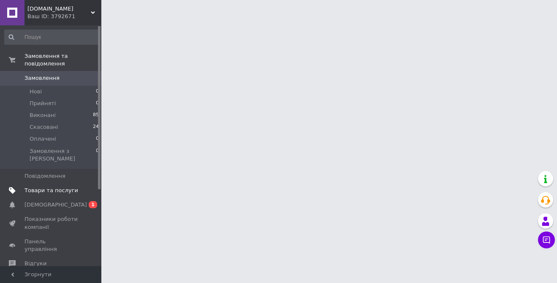
click at [49, 187] on span "Товари та послуги" at bounding box center [51, 191] width 54 height 8
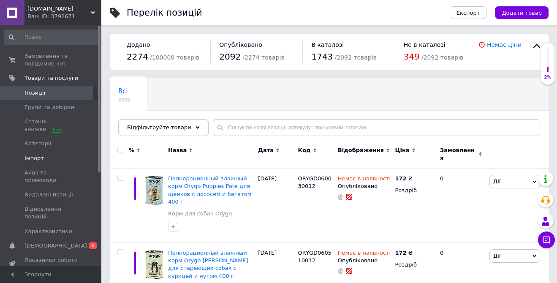
click at [53, 158] on span "Імпорт" at bounding box center [51, 159] width 54 height 8
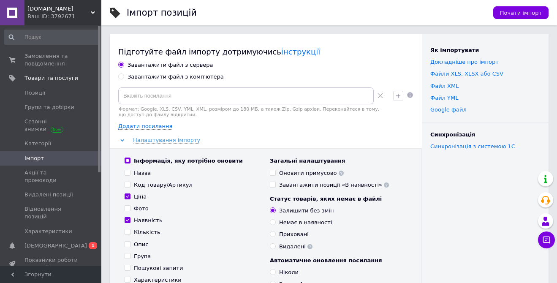
click at [126, 194] on input "Ціна" at bounding box center [127, 195] width 5 height 5
checkbox input "false"
click at [129, 220] on input "Наявність" at bounding box center [127, 219] width 5 height 5
checkbox input "false"
click at [272, 210] on input "Залишити без змін" at bounding box center [272, 209] width 5 height 5
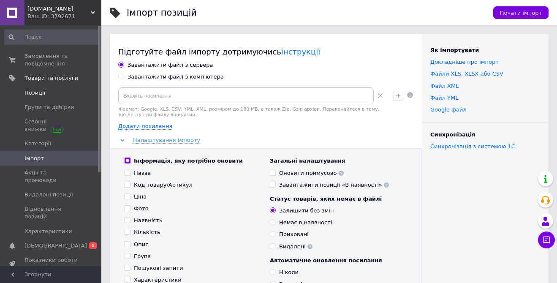
click at [40, 94] on span "Позиції" at bounding box center [34, 93] width 21 height 8
